Goal: Find specific page/section: Find specific page/section

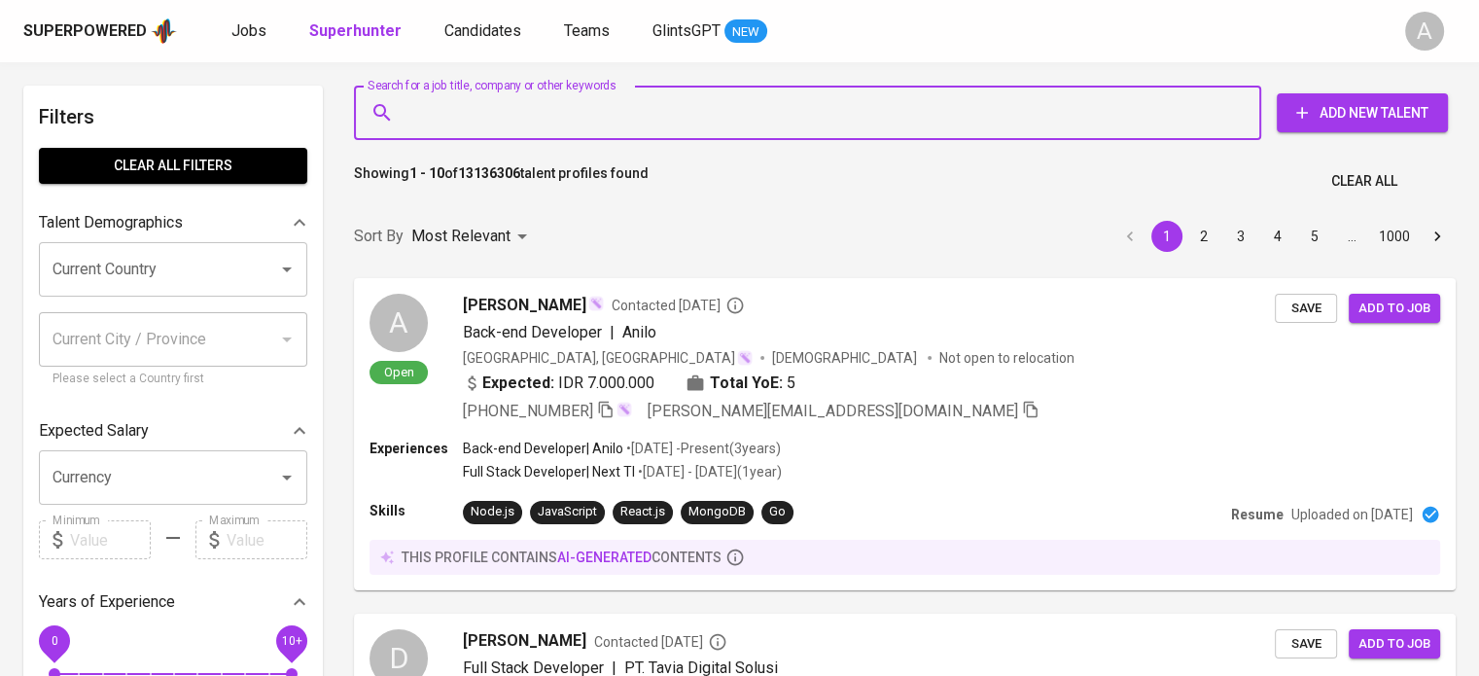
click at [537, 106] on input "Search for a job title, company or other keywords" at bounding box center [813, 112] width 822 height 37
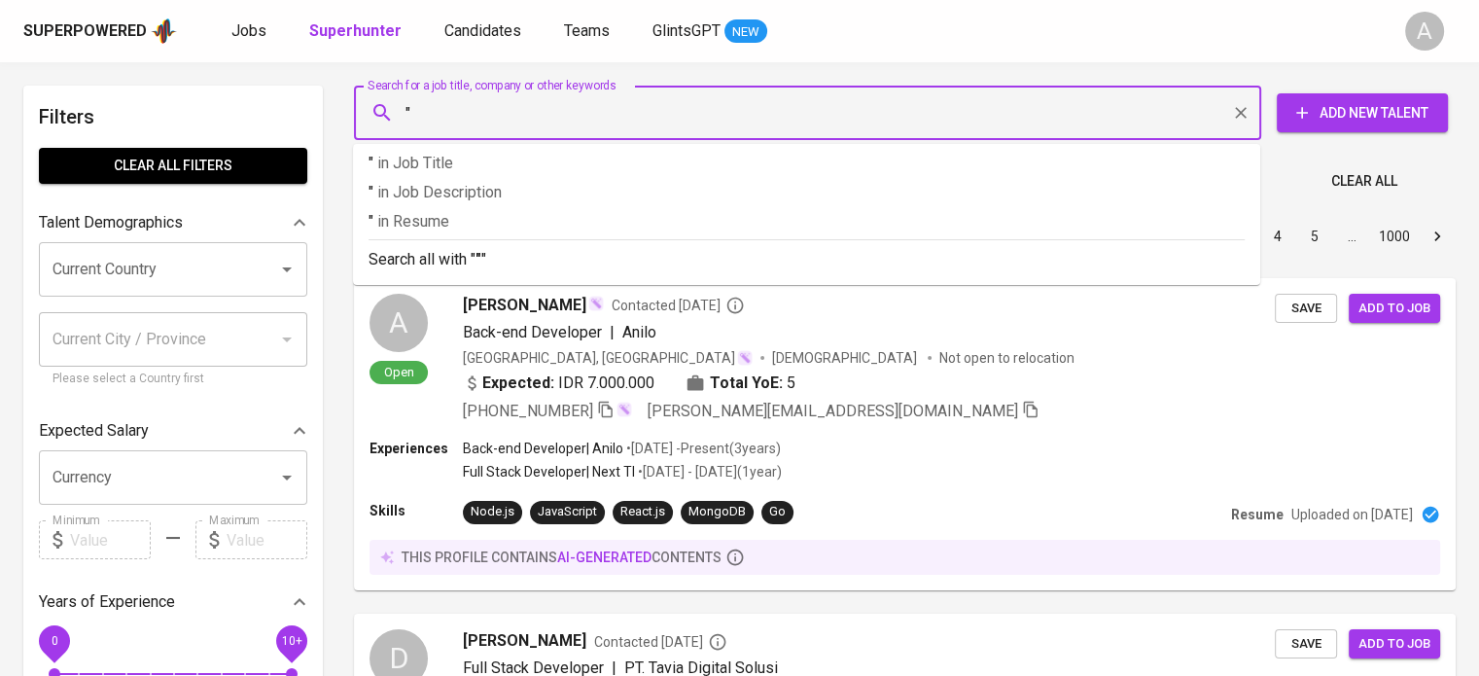
paste input "[PERSON_NAME]"
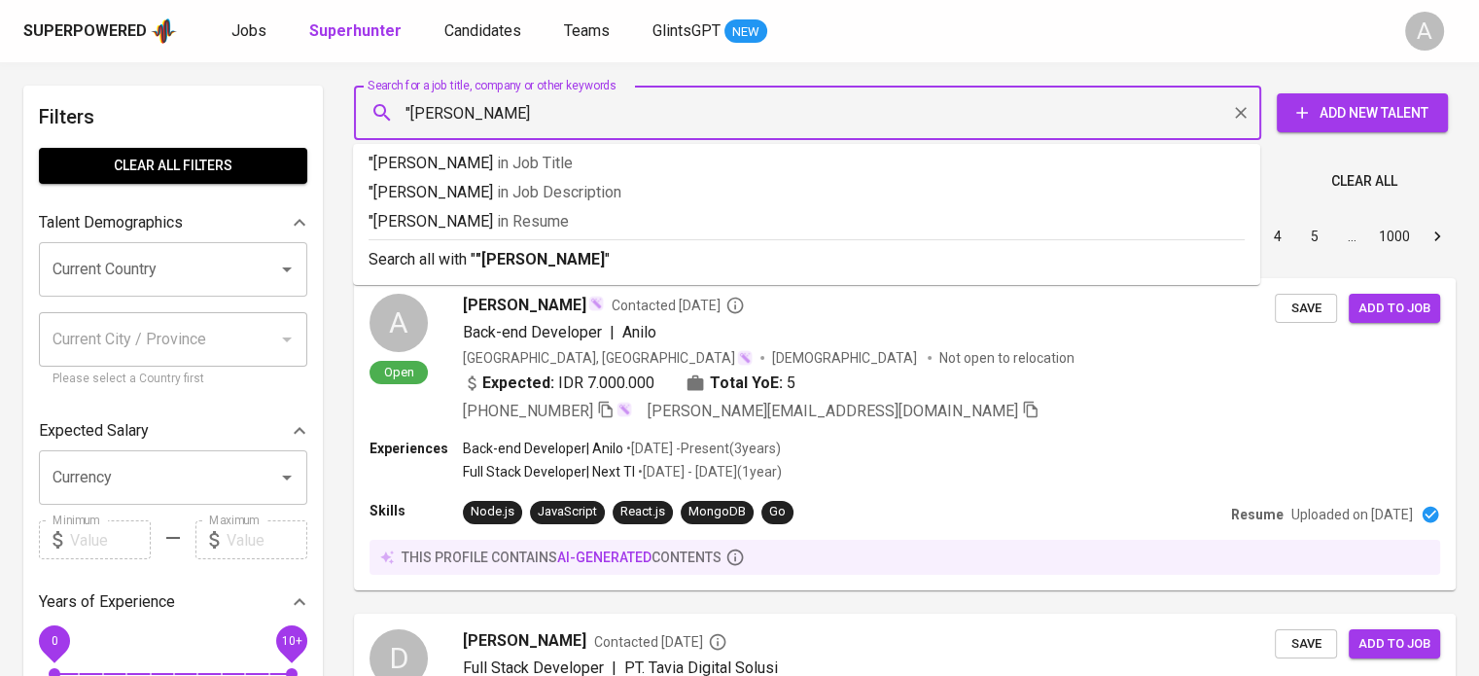
type input ""Murni Diah""
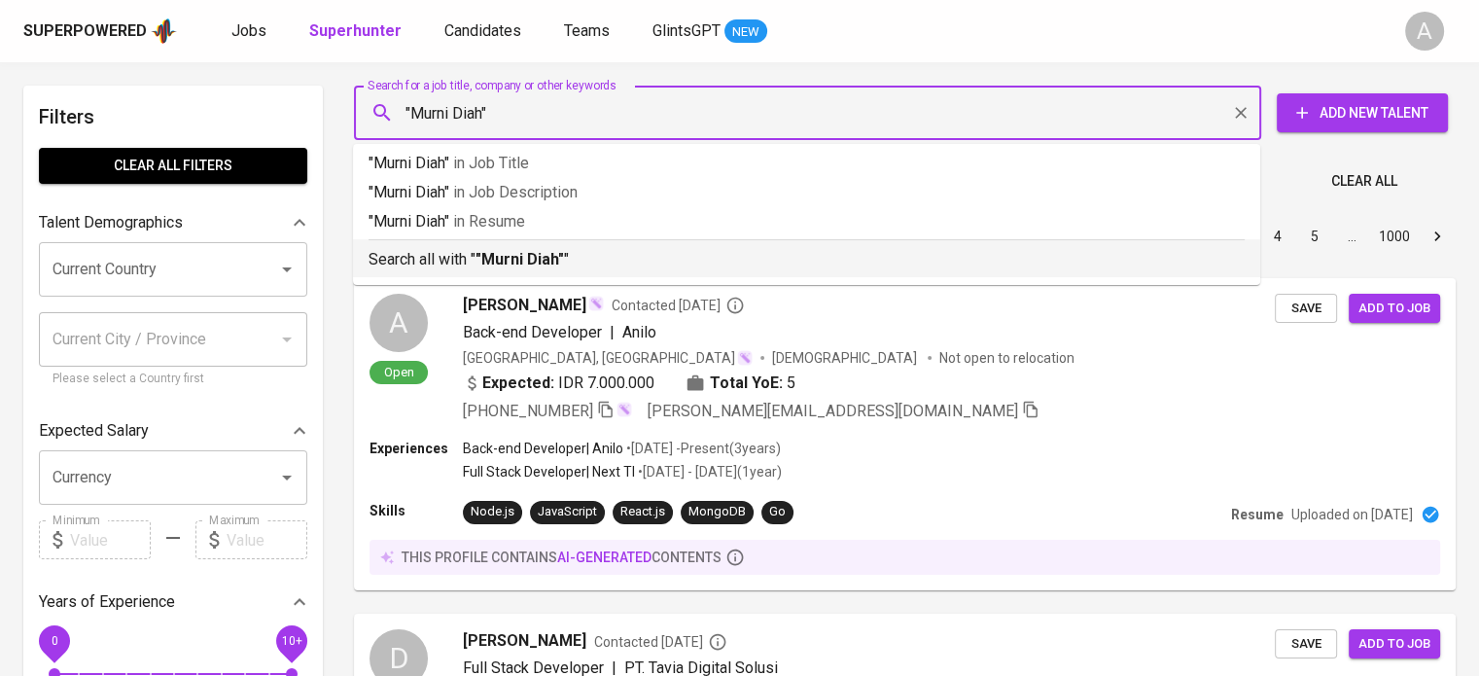
click at [574, 273] on li "Search all with " "Murni Diah" "" at bounding box center [807, 258] width 908 height 38
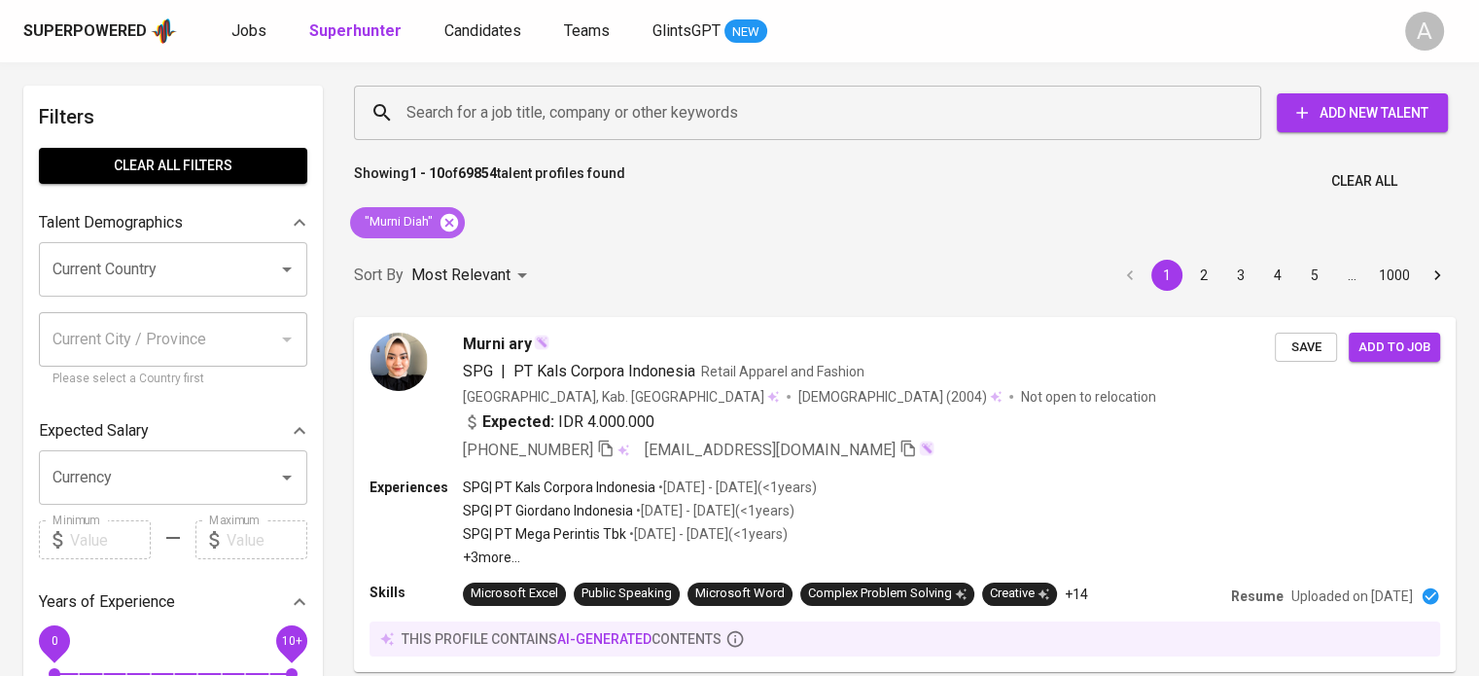
click at [458, 216] on icon at bounding box center [449, 222] width 21 height 21
click at [484, 120] on input "Search for a job title, company or other keywords" at bounding box center [813, 112] width 822 height 37
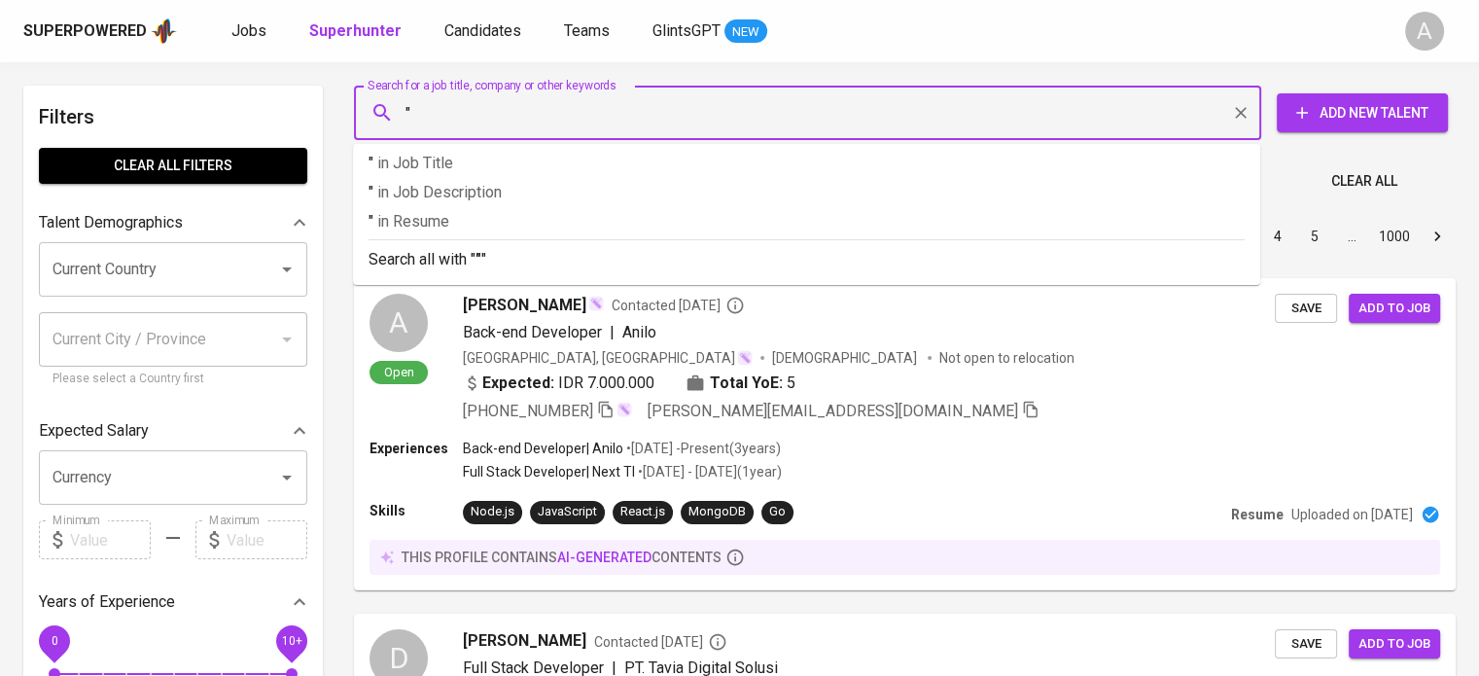
paste input "Nazwa Nasa"
type input ""Nazwa Nasa""
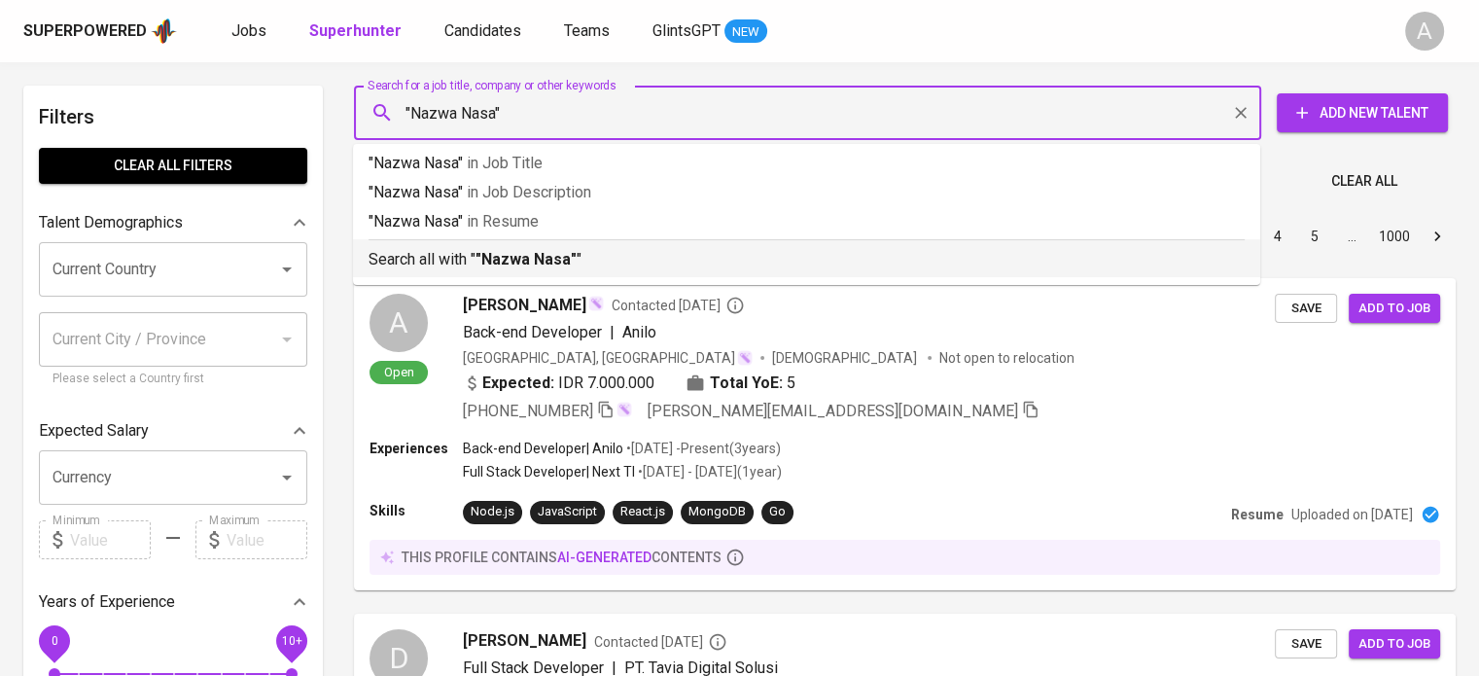
click at [513, 260] on b ""Nazwa Nasa"" at bounding box center [526, 259] width 101 height 18
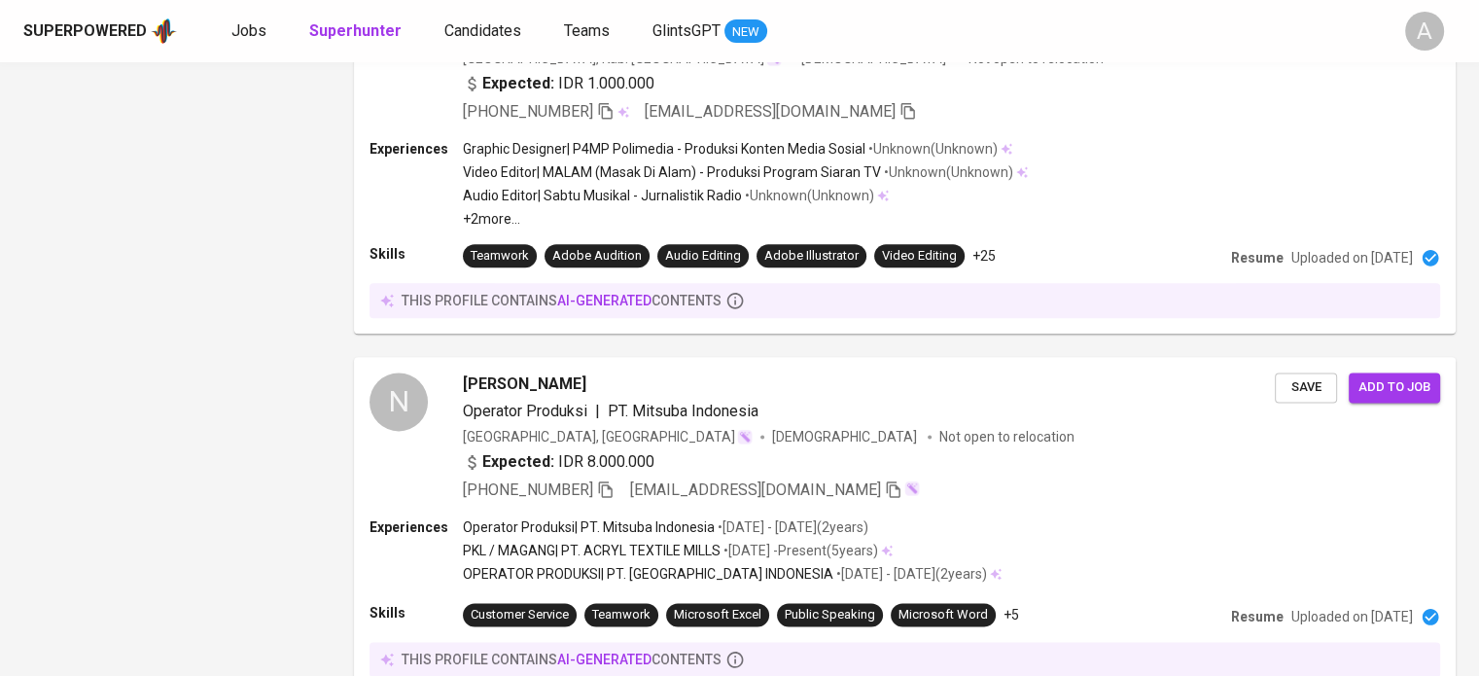
scroll to position [816, 0]
